Goal: Transaction & Acquisition: Purchase product/service

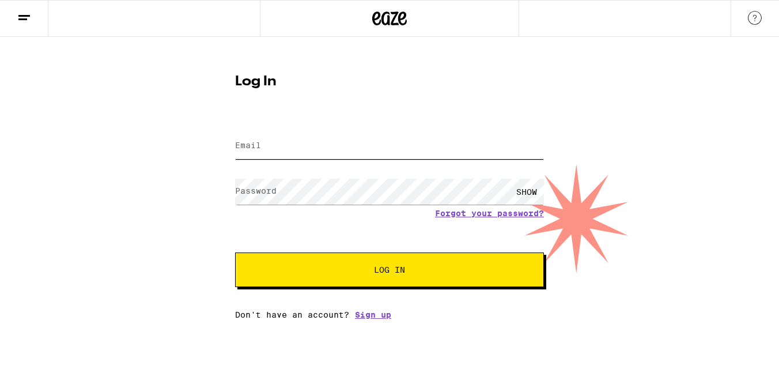
click at [271, 151] on input "Email" at bounding box center [389, 146] width 309 height 26
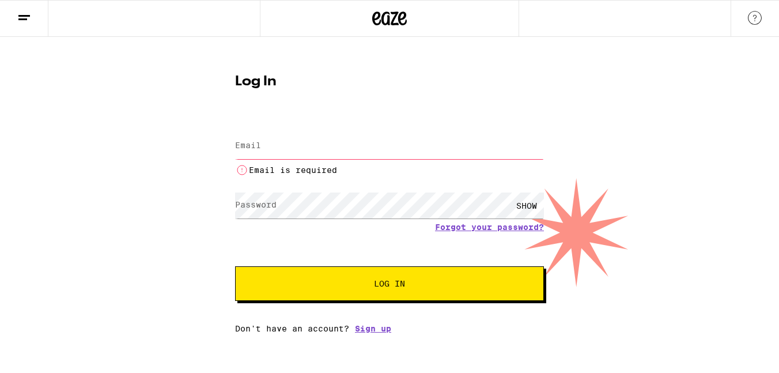
type input "[EMAIL_ADDRESS][DOMAIN_NAME]"
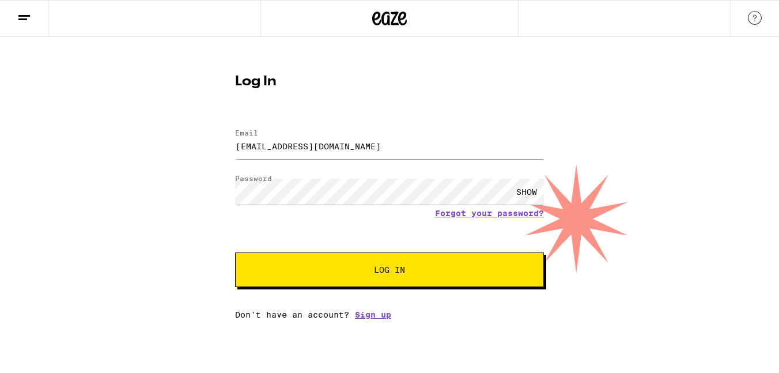
click at [360, 279] on button "Log In" at bounding box center [389, 269] width 309 height 35
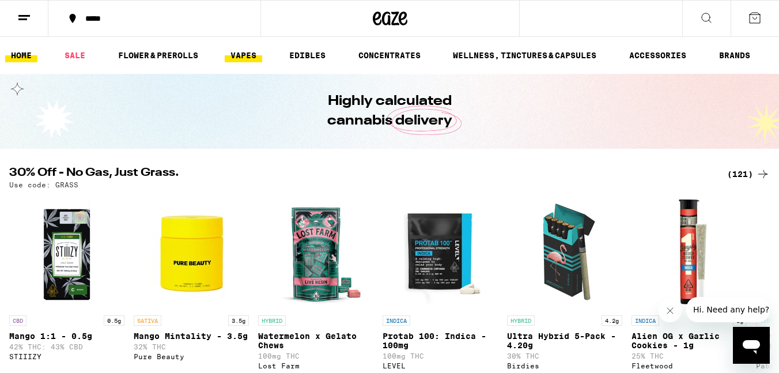
click at [255, 55] on link "VAPES" at bounding box center [243, 55] width 37 height 14
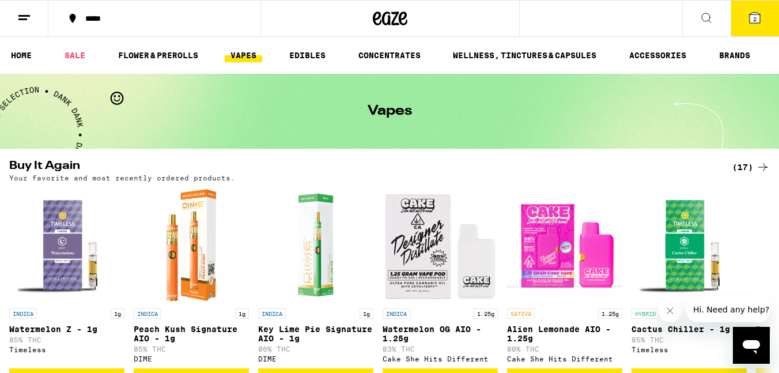
click at [10, 13] on button at bounding box center [24, 19] width 48 height 36
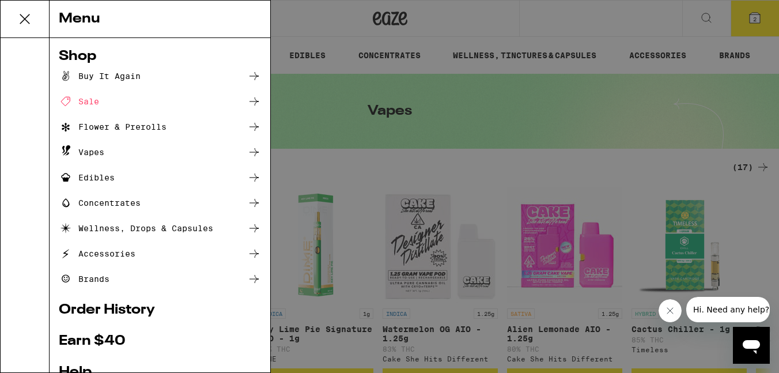
click at [115, 271] on ul "Buy It Again Sale Flower & Prerolls Vapes Edibles Concentrates Wellness, Drops …" at bounding box center [160, 177] width 202 height 217
click at [107, 274] on div "Brands" at bounding box center [84, 279] width 51 height 14
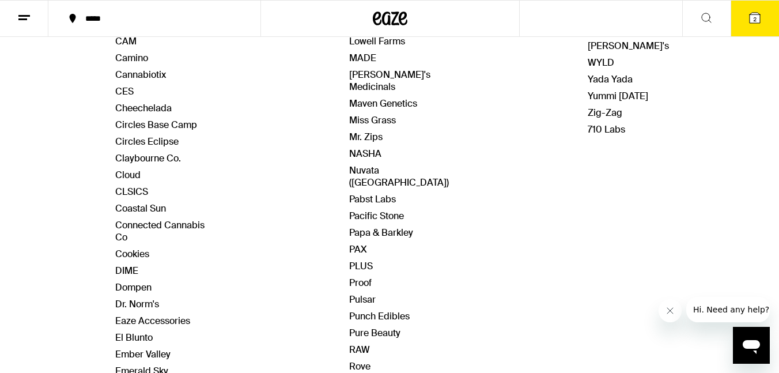
scroll to position [540, 0]
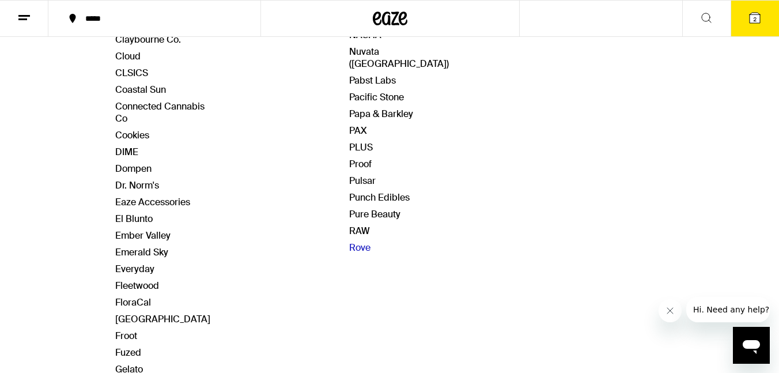
click at [361, 242] on link "Rove" at bounding box center [359, 248] width 21 height 12
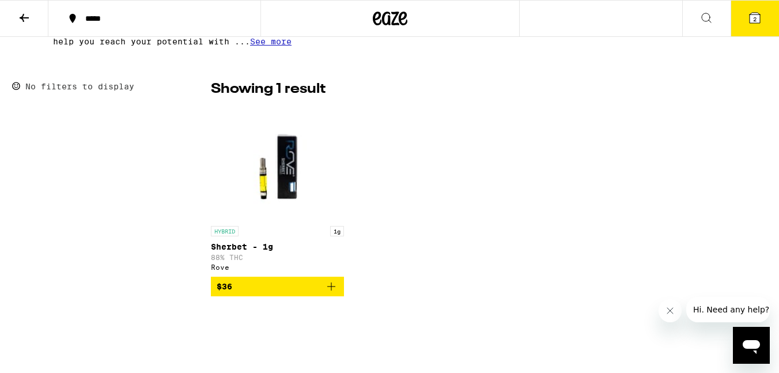
scroll to position [285, 0]
